Goal: Navigation & Orientation: Find specific page/section

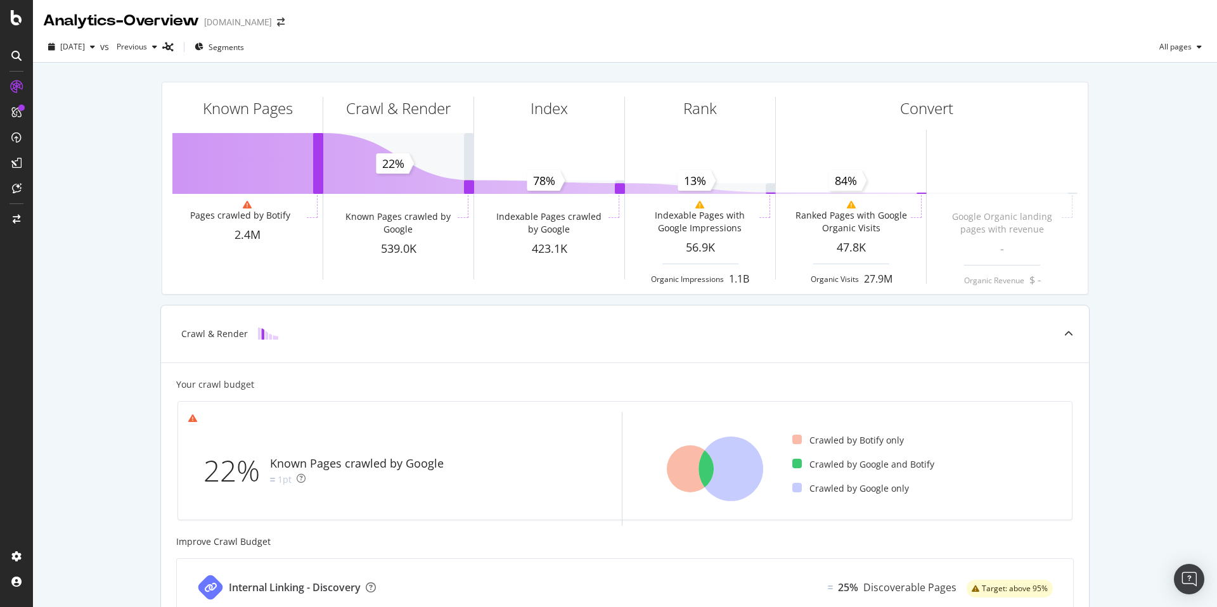
scroll to position [379, 0]
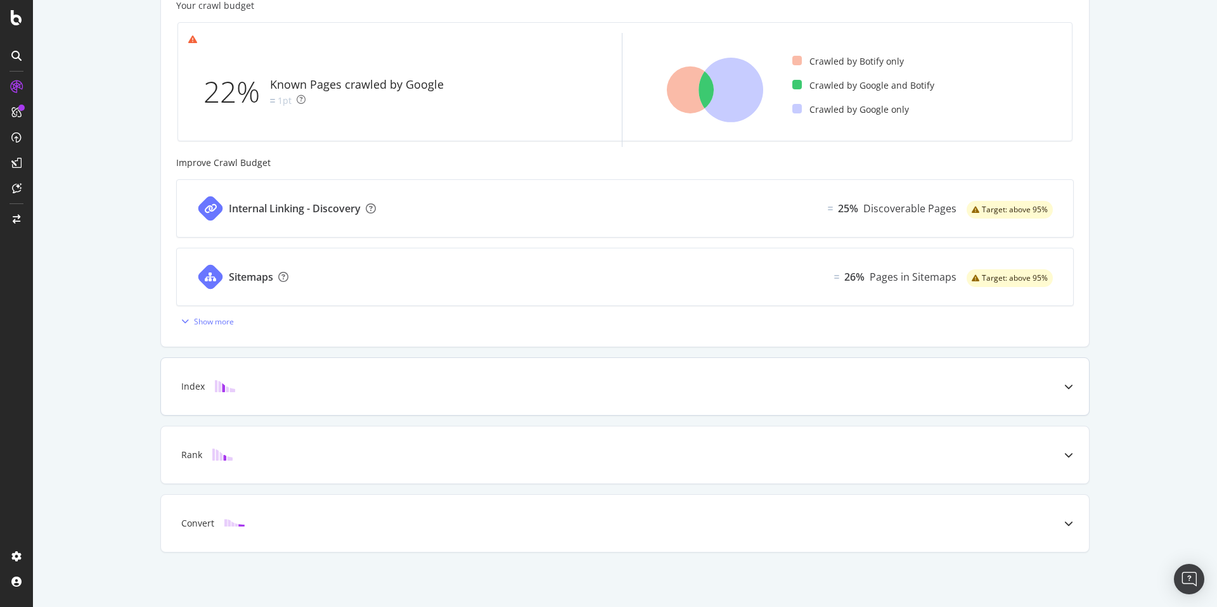
click at [302, 391] on div "Index" at bounding box center [605, 386] width 878 height 13
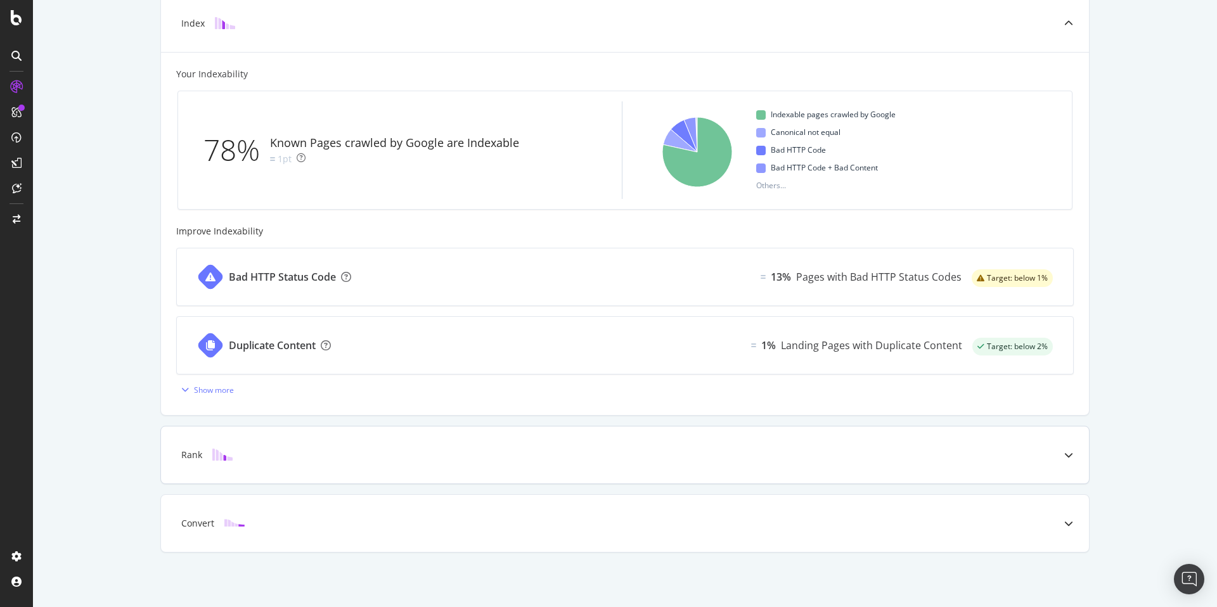
click at [273, 455] on div "Rank" at bounding box center [605, 455] width 878 height 13
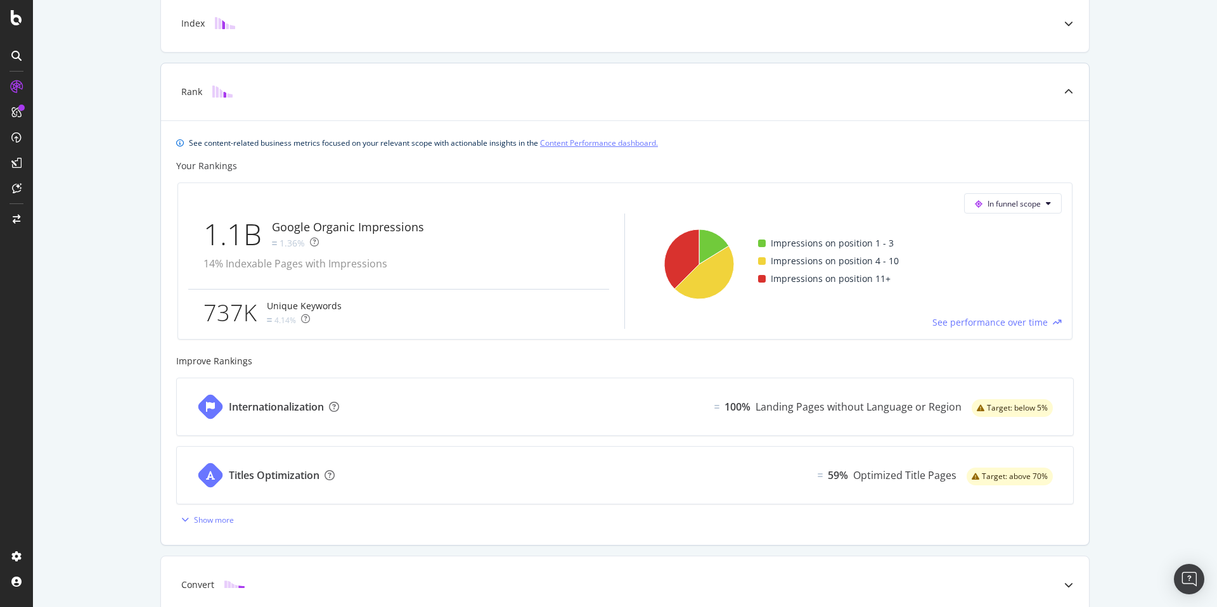
scroll to position [441, 0]
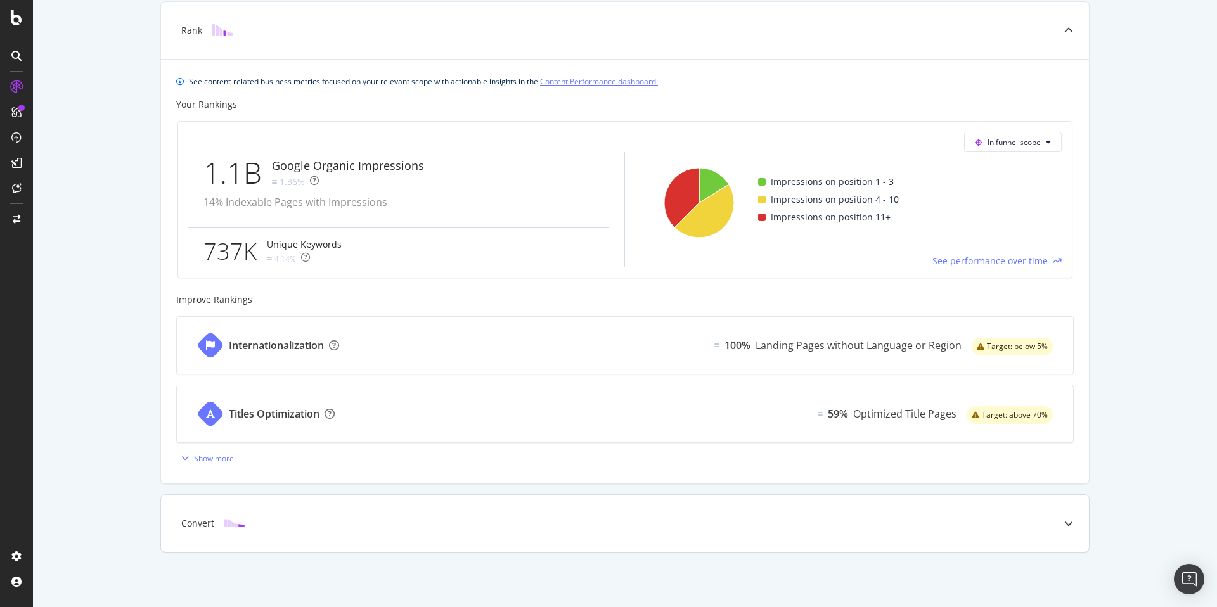
click at [314, 540] on div "Convert" at bounding box center [625, 523] width 928 height 57
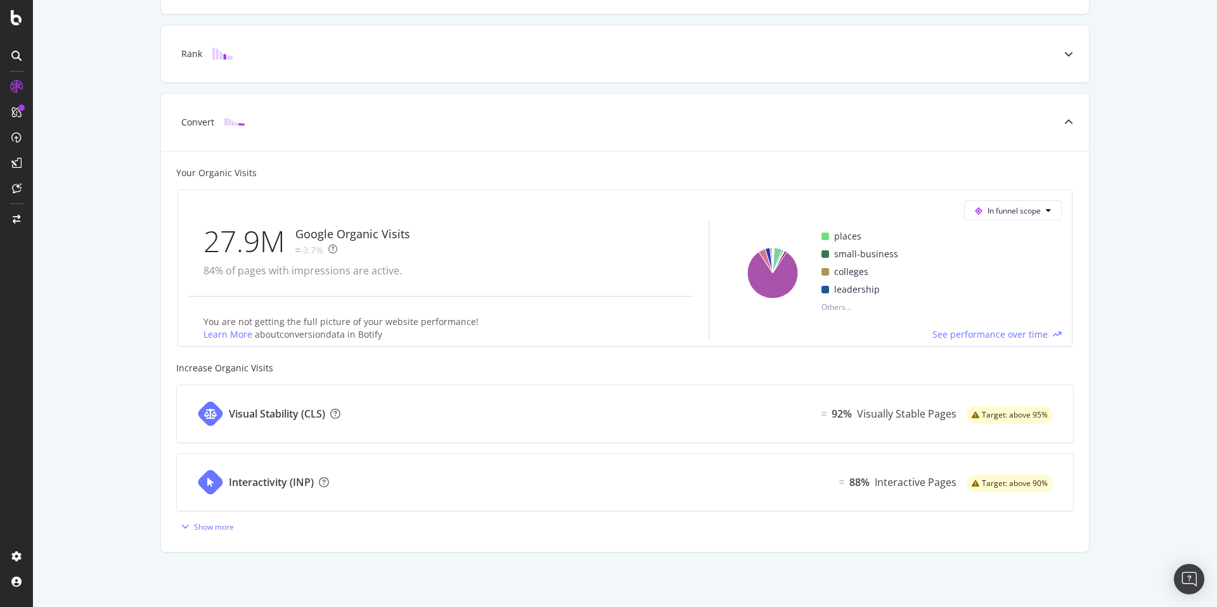
scroll to position [417, 0]
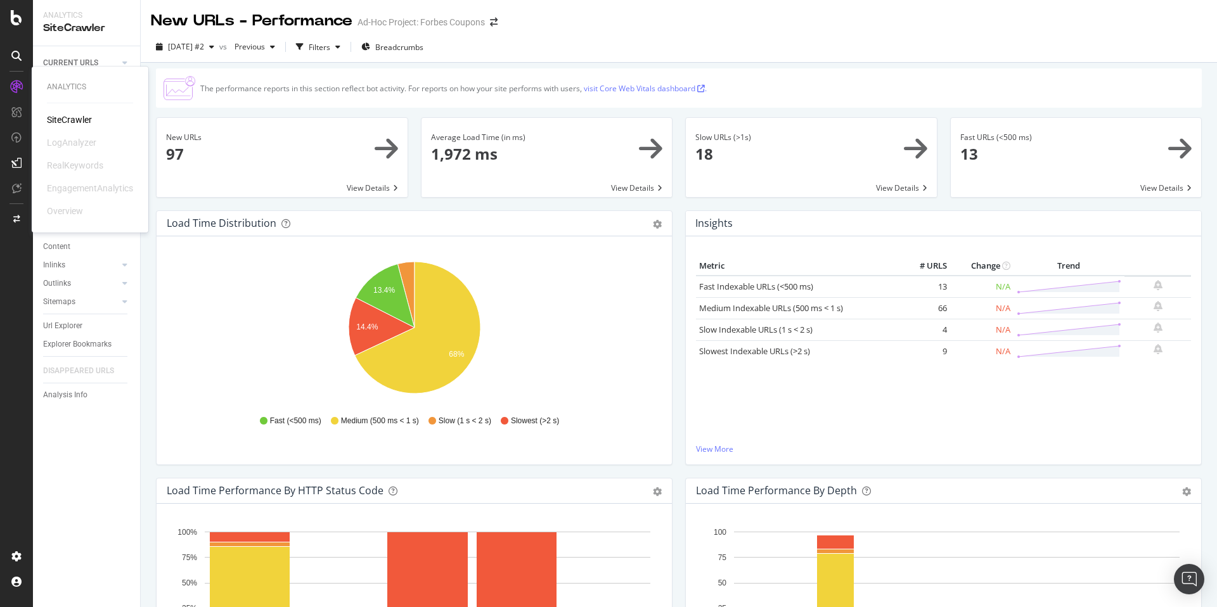
click at [58, 139] on div "LogAnalyzer" at bounding box center [71, 142] width 49 height 13
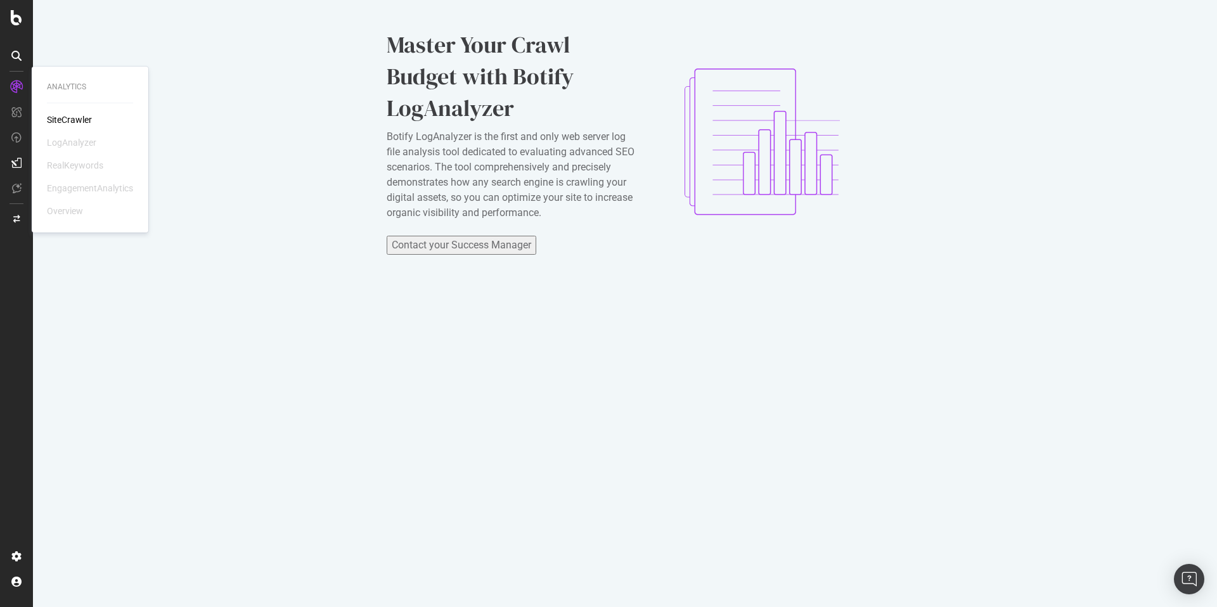
click at [63, 116] on div "SiteCrawler" at bounding box center [69, 119] width 45 height 13
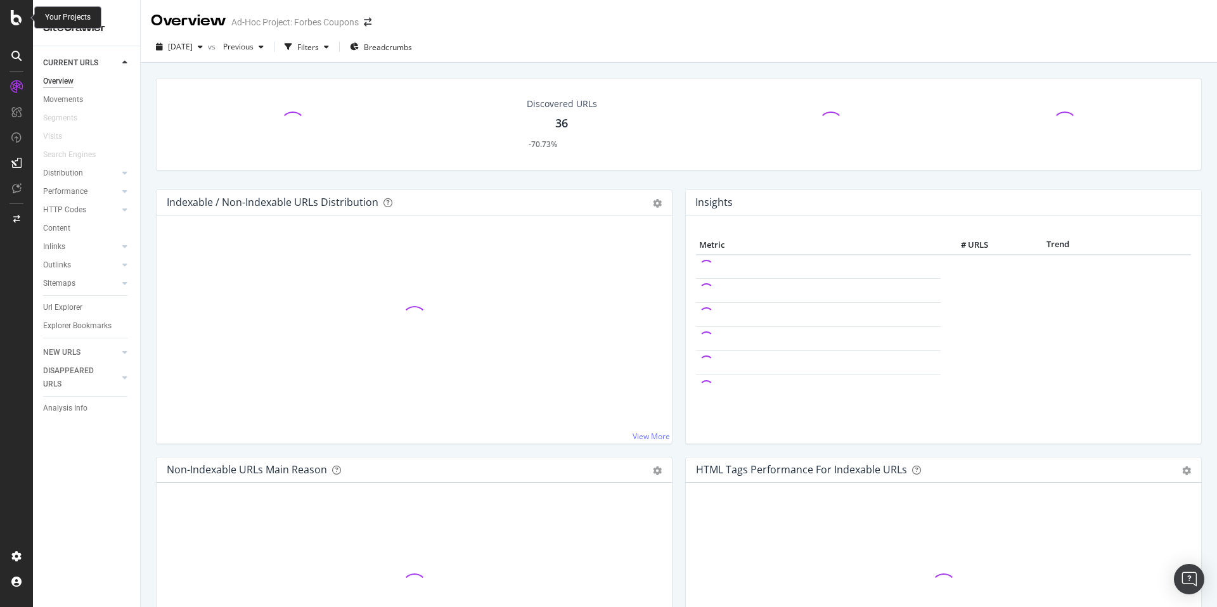
click at [14, 13] on icon at bounding box center [16, 17] width 11 height 15
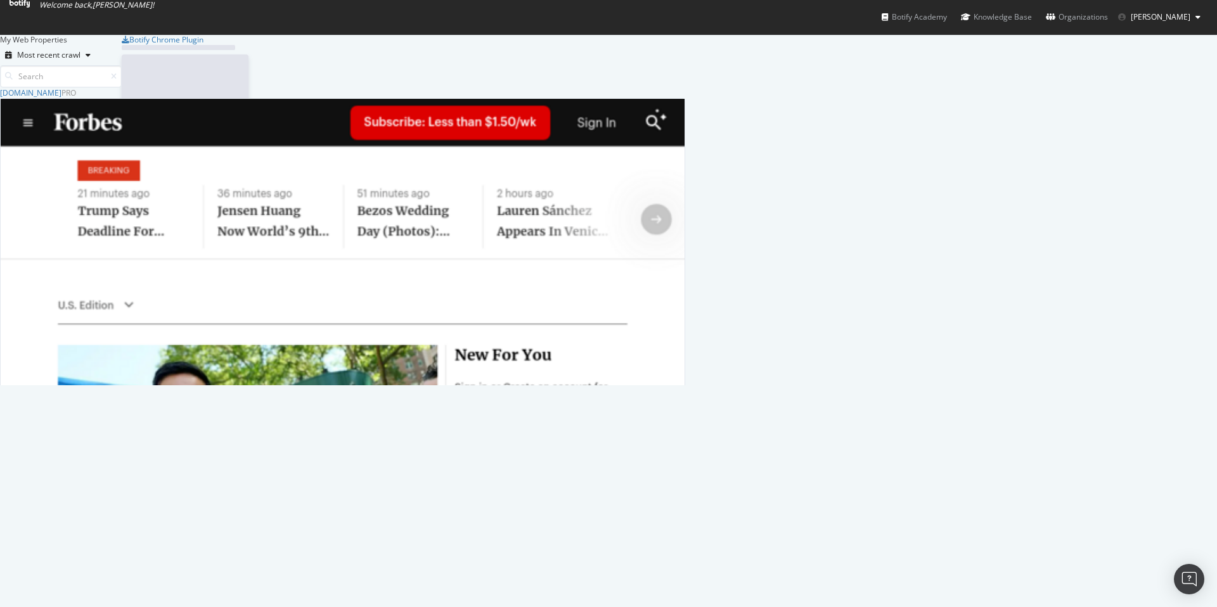
scroll to position [607, 1217]
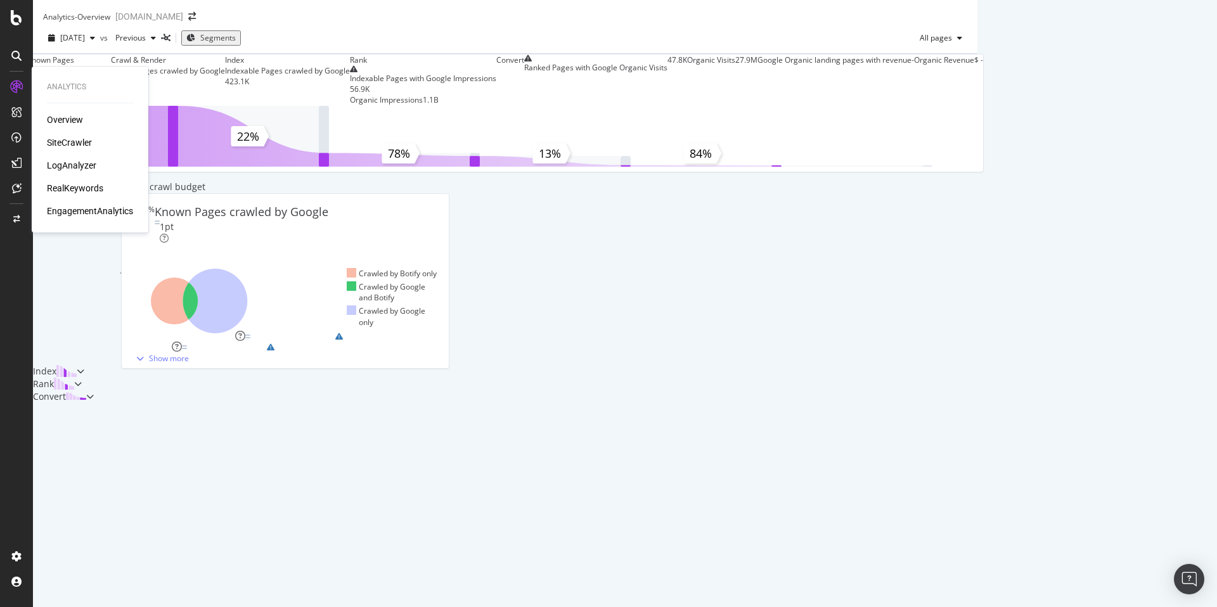
click at [57, 141] on div "SiteCrawler" at bounding box center [69, 142] width 45 height 13
